Goal: Task Accomplishment & Management: Use online tool/utility

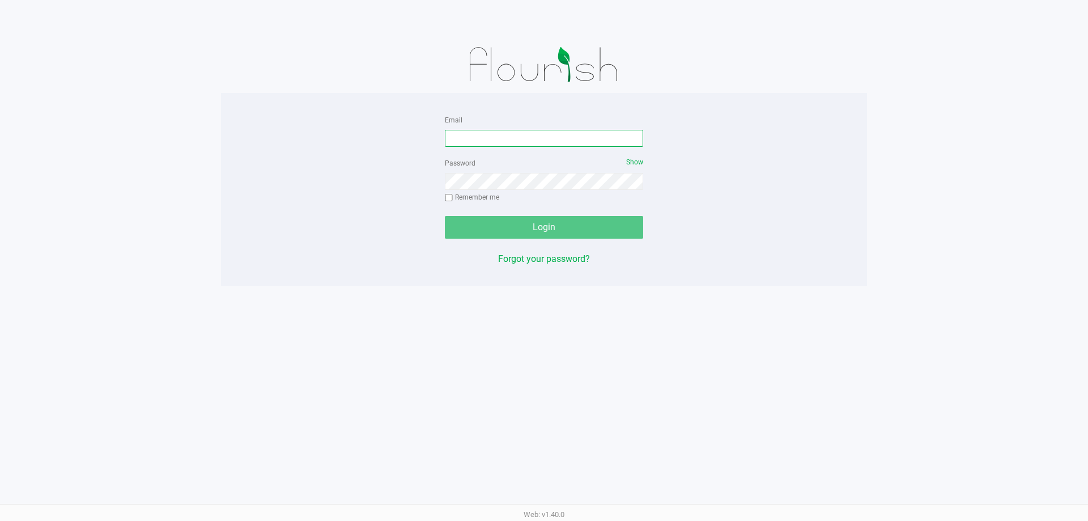
drag, startPoint x: 471, startPoint y: 139, endPoint x: 470, endPoint y: 146, distance: 7.5
click at [470, 139] on input "Email" at bounding box center [544, 138] width 198 height 17
type input "[PERSON_NAME][EMAIL_ADDRESS][DOMAIN_NAME]"
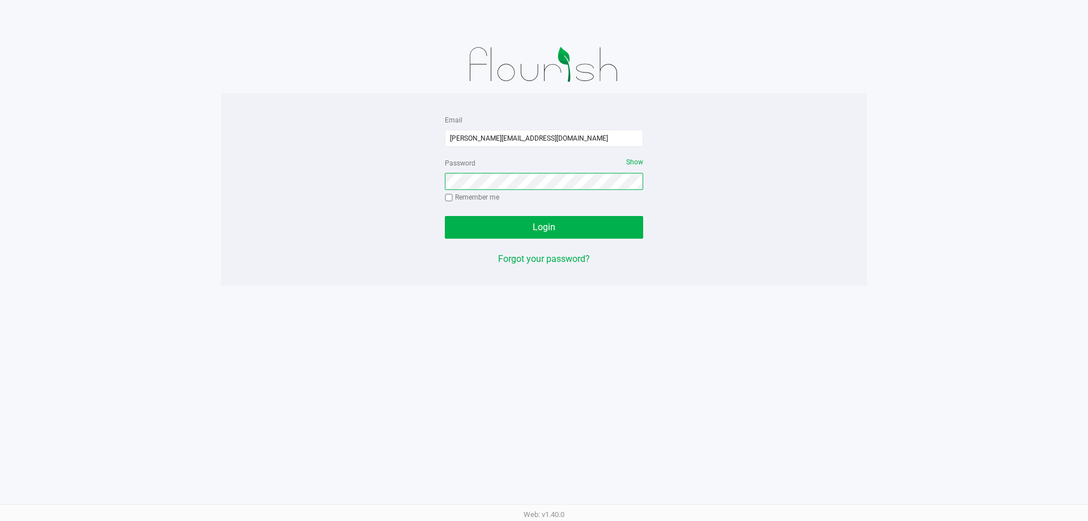
click at [445, 216] on button "Login" at bounding box center [544, 227] width 198 height 23
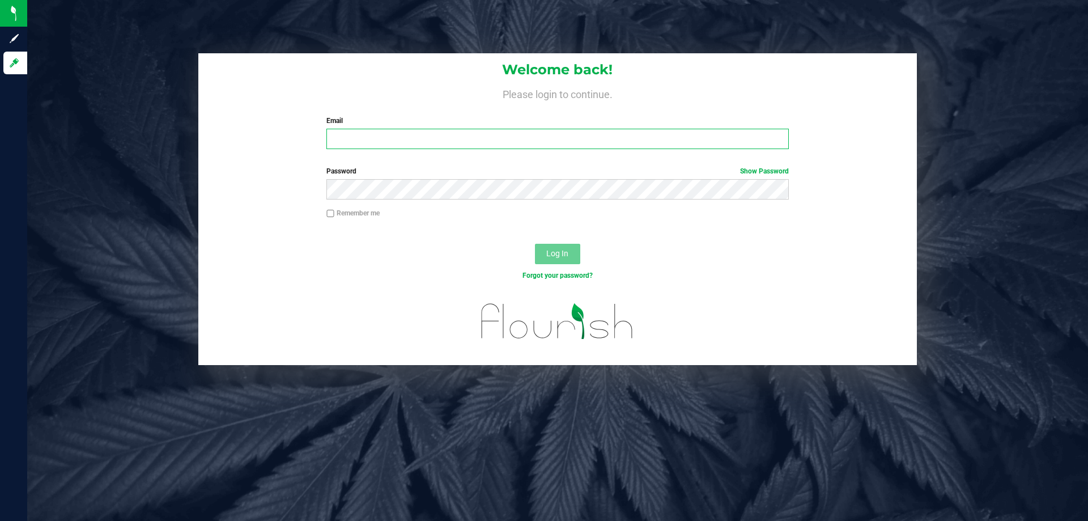
click at [507, 133] on input "Email" at bounding box center [557, 139] width 462 height 20
type input "[PERSON_NAME][EMAIL_ADDRESS][DOMAIN_NAME]"
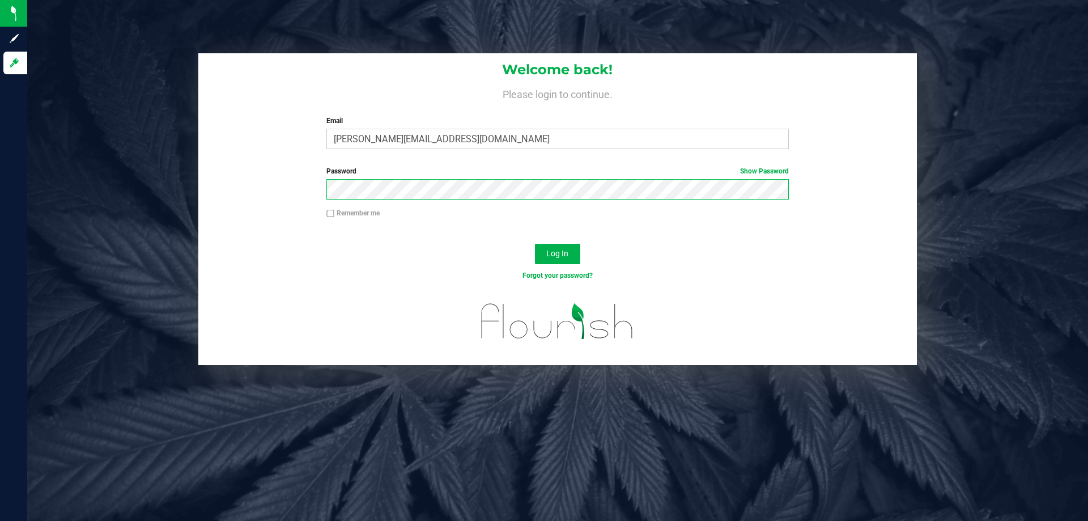
click at [535, 244] on button "Log In" at bounding box center [557, 254] width 45 height 20
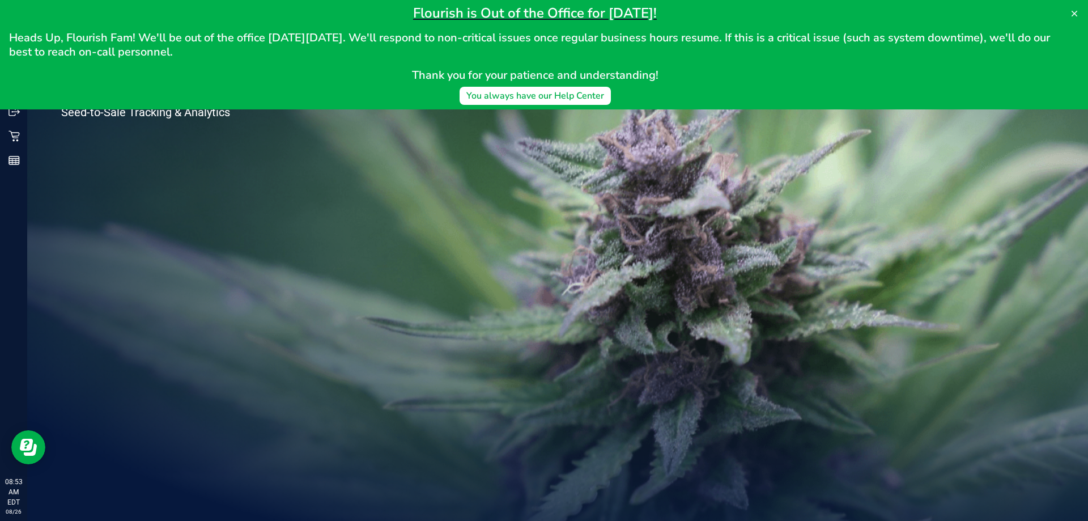
click at [492, 227] on div "Welcome to Flourish Software Seed-to-Sale Tracking & Analytics" at bounding box center [557, 274] width 1061 height 494
